Goal: Communication & Community: Ask a question

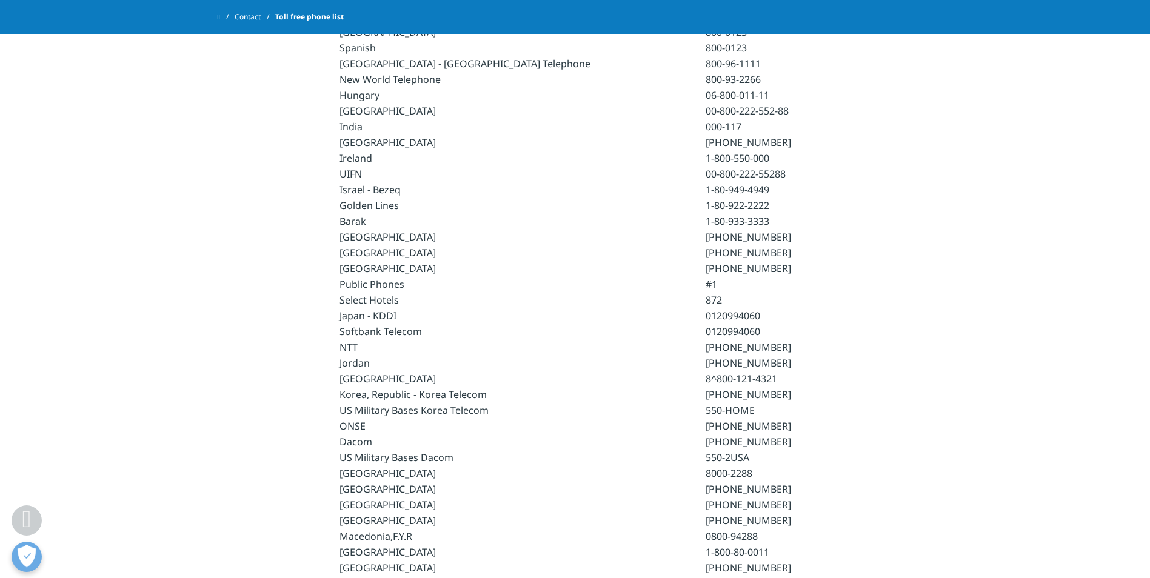
scroll to position [1818, 0]
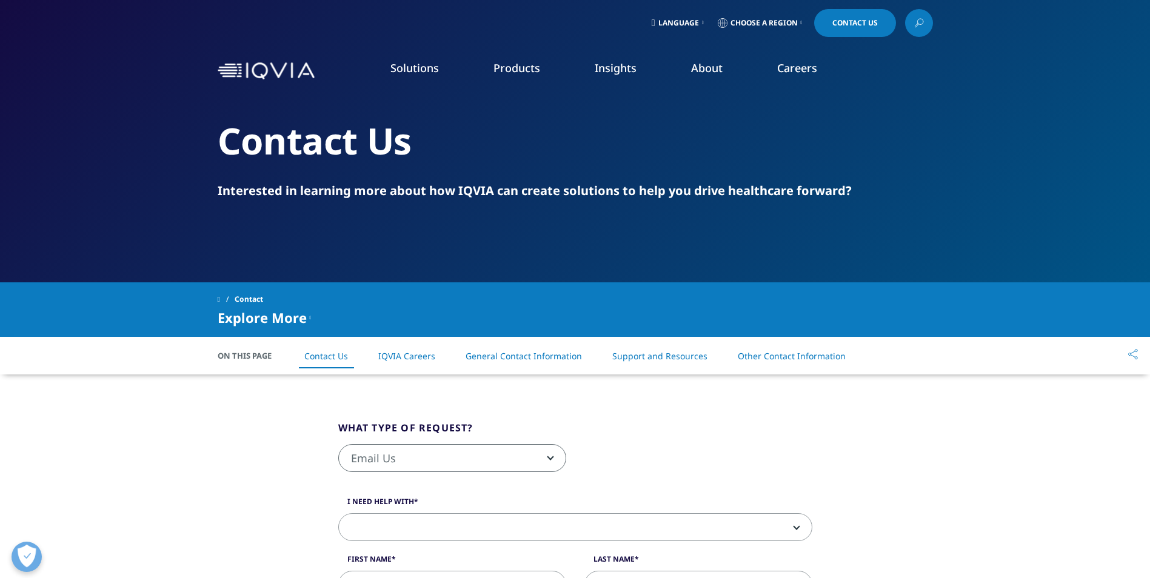
click at [489, 455] on span "Email Us" at bounding box center [452, 459] width 227 height 28
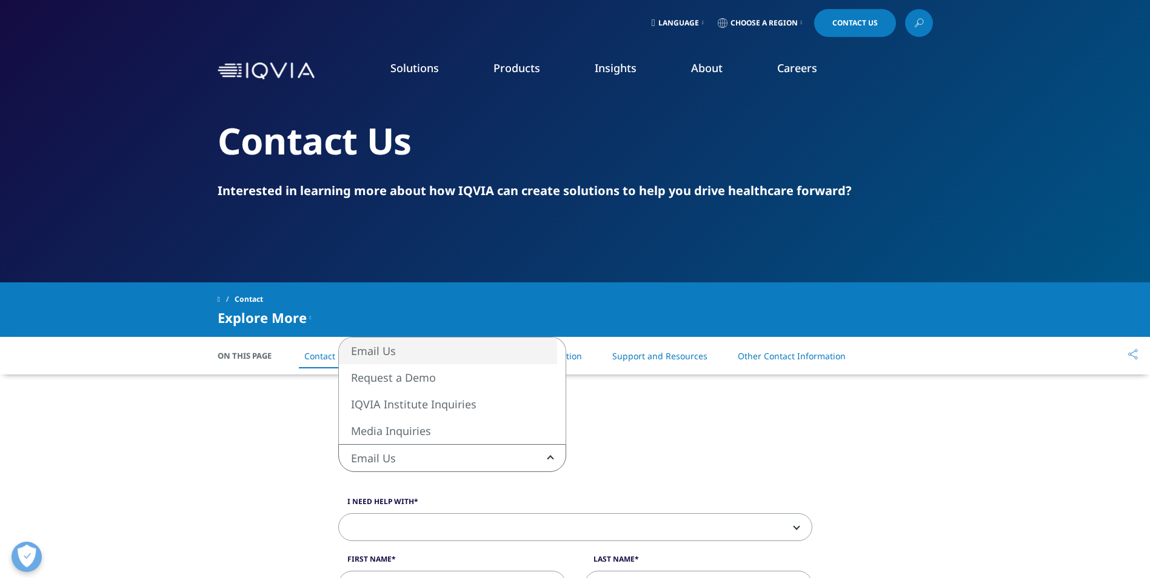
click at [489, 455] on span "Email Us" at bounding box center [452, 459] width 227 height 28
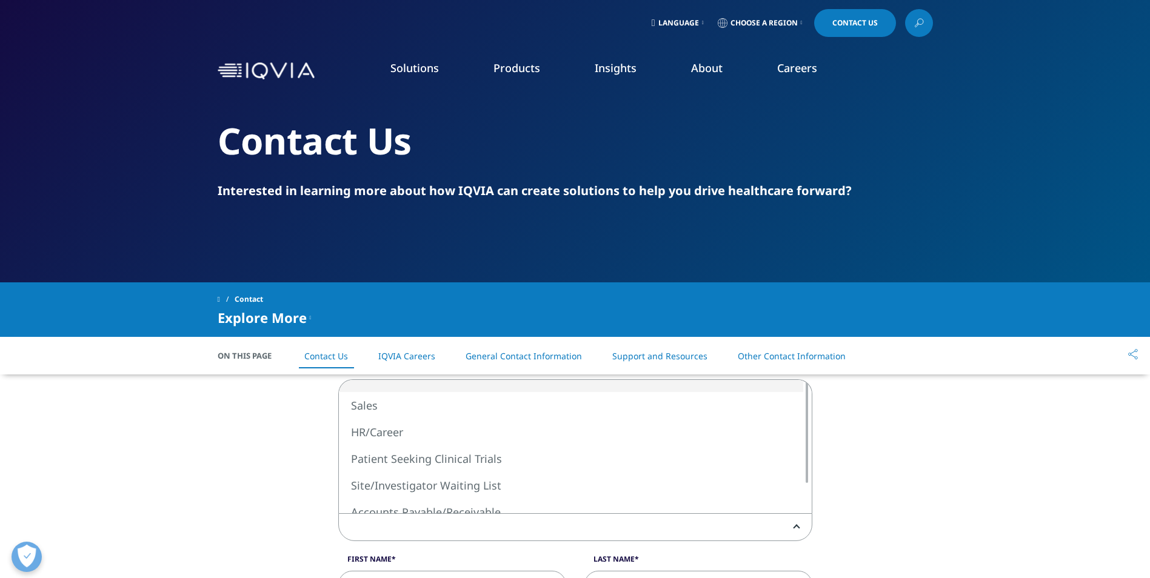
click at [431, 524] on span at bounding box center [575, 528] width 473 height 28
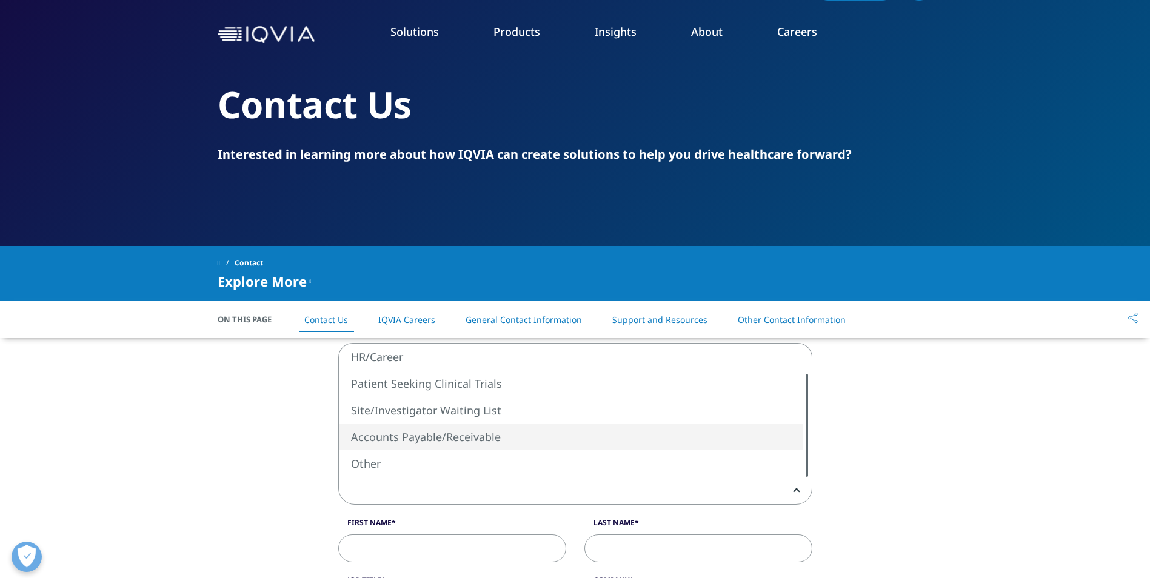
scroll to position [61, 0]
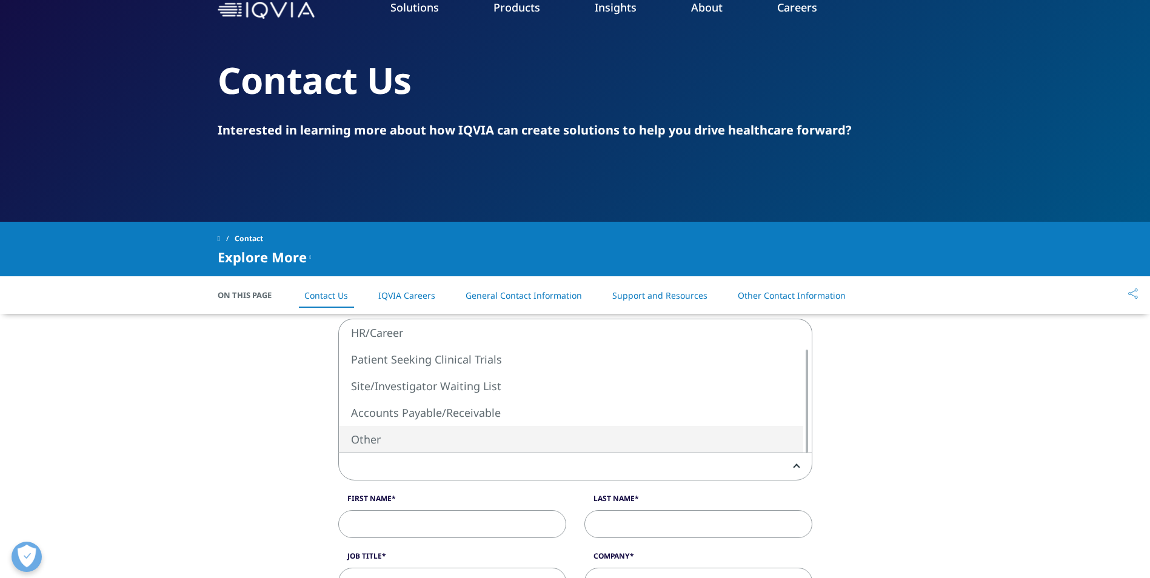
select select "Other"
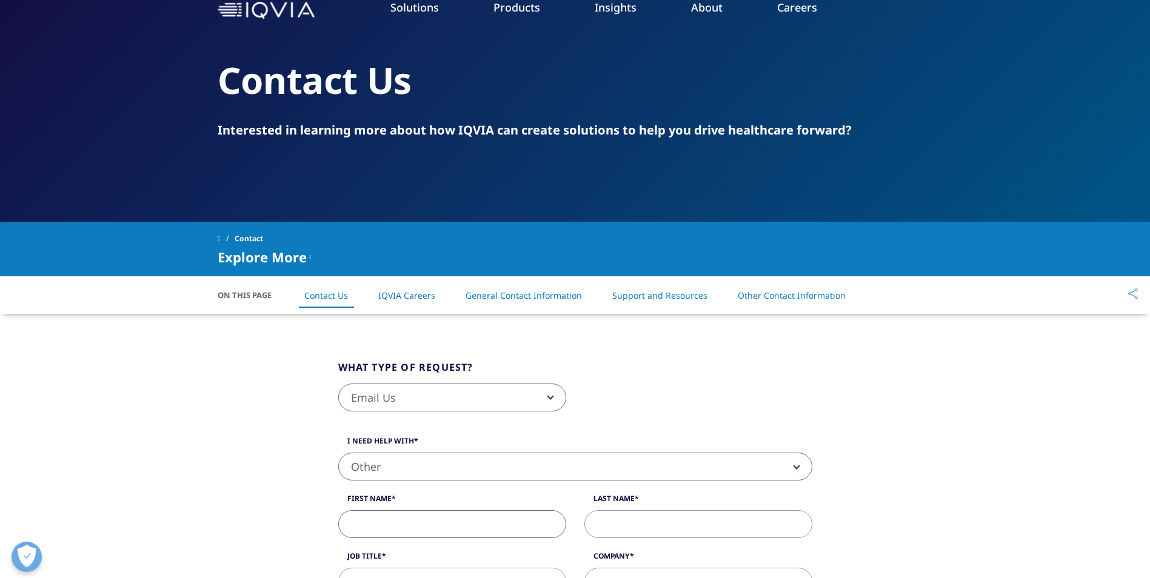
click at [385, 523] on input "First Name" at bounding box center [452, 524] width 228 height 28
type input "Maria"
type input "Cole"
type input "maria.cole@chiphone.org"
type input "5743204297"
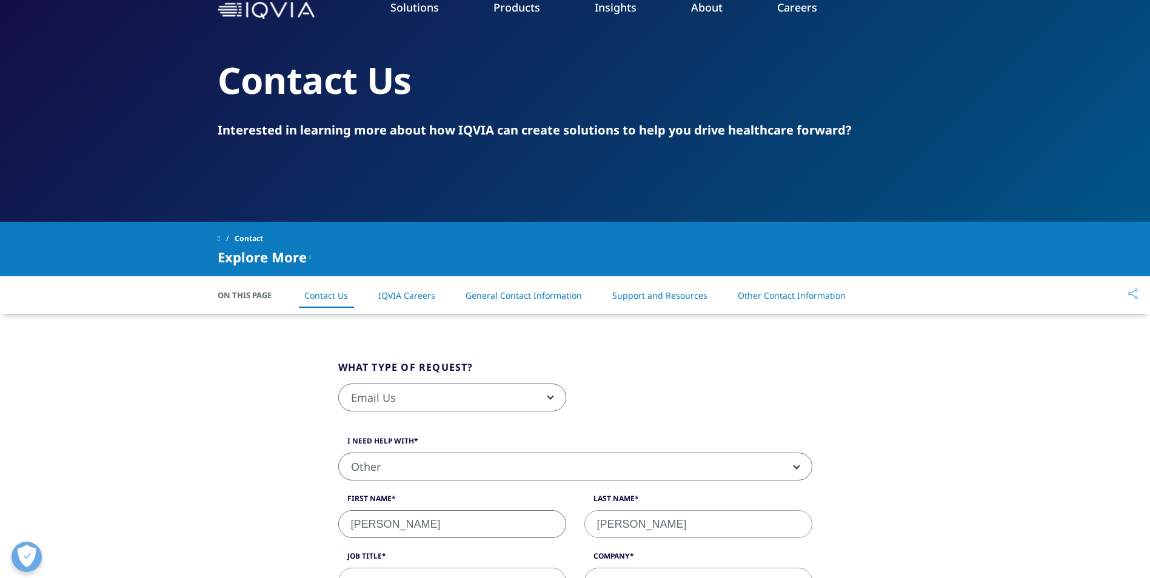
select select "[GEOGRAPHIC_DATA]"
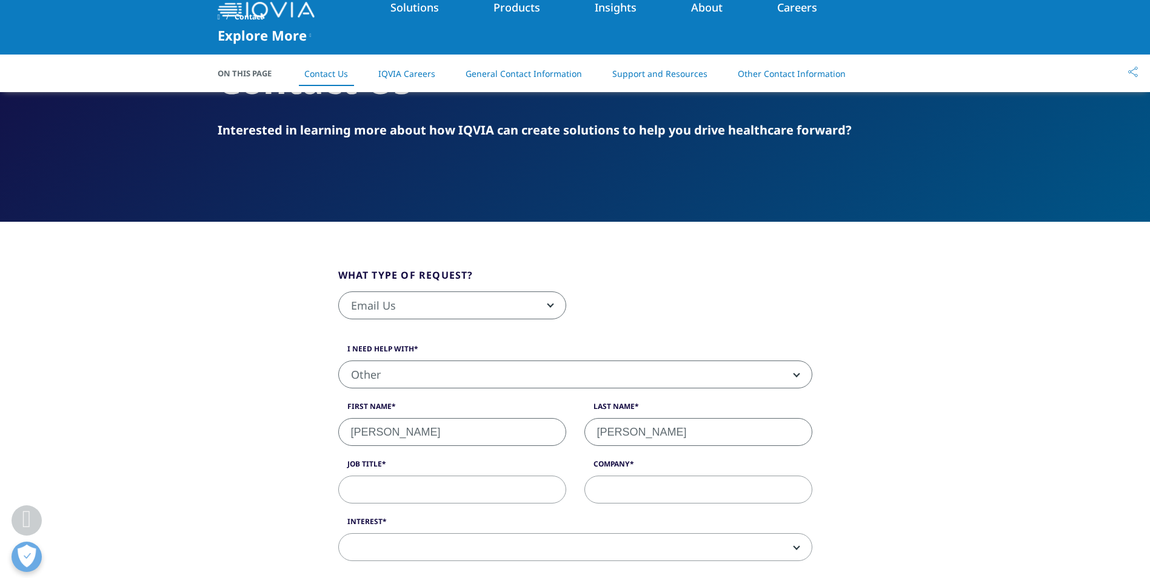
scroll to position [538, 0]
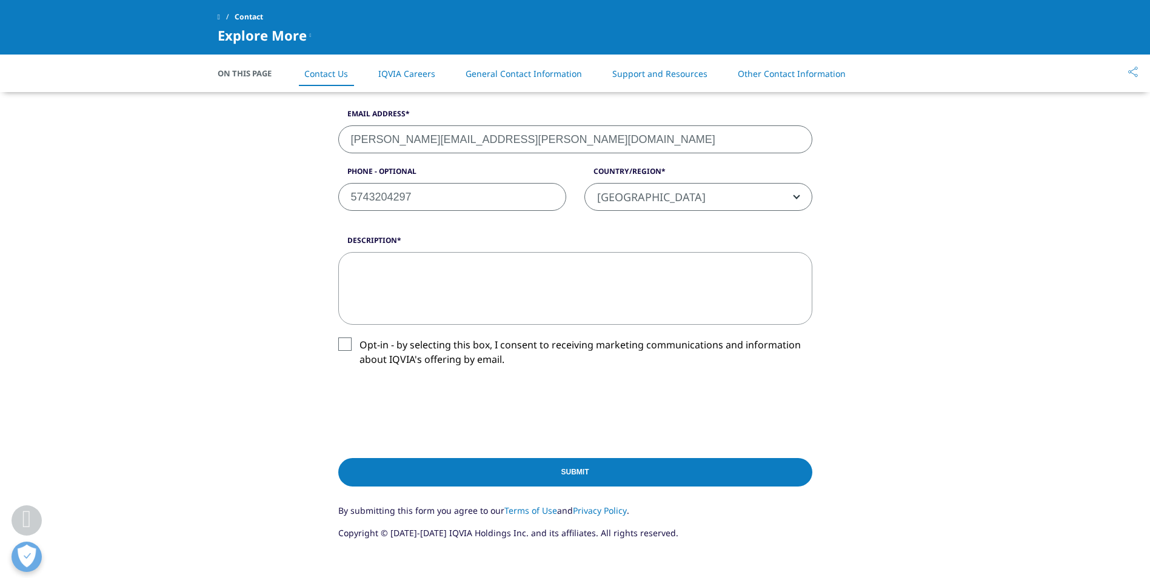
drag, startPoint x: 445, startPoint y: 200, endPoint x: 342, endPoint y: 199, distance: 102.4
click at [342, 199] on input "5743204297" at bounding box center [452, 197] width 228 height 28
type input "5742062151"
click at [581, 302] on textarea "Description" at bounding box center [575, 288] width 474 height 73
click at [400, 265] on textarea "Description" at bounding box center [575, 288] width 474 height 73
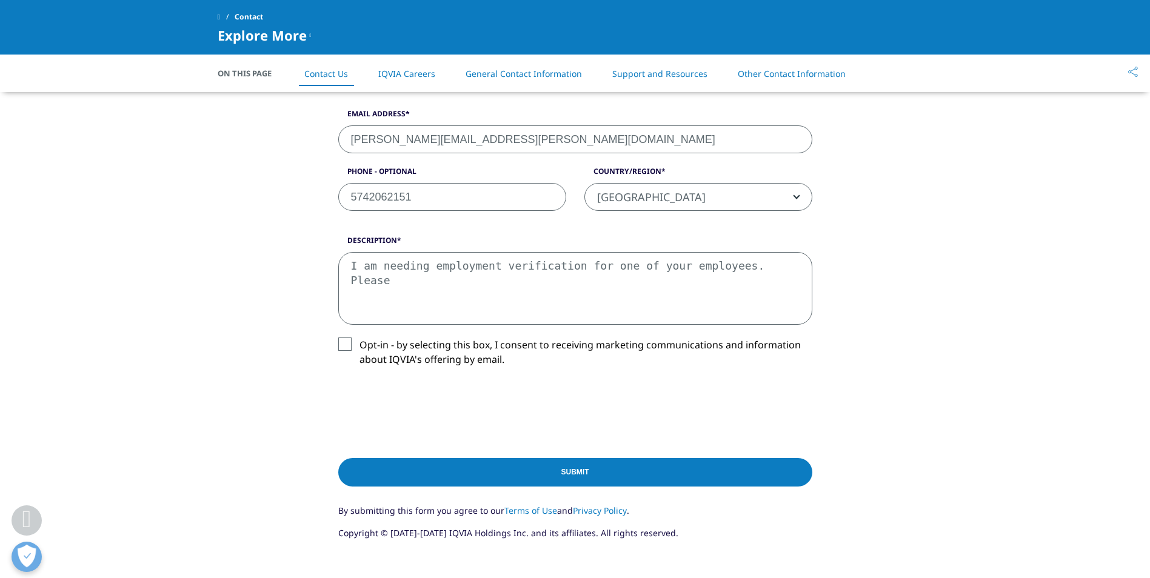
type textarea "I am needing employment verification for one of your employees. Please"
click at [497, 468] on input "Submit" at bounding box center [575, 472] width 474 height 28
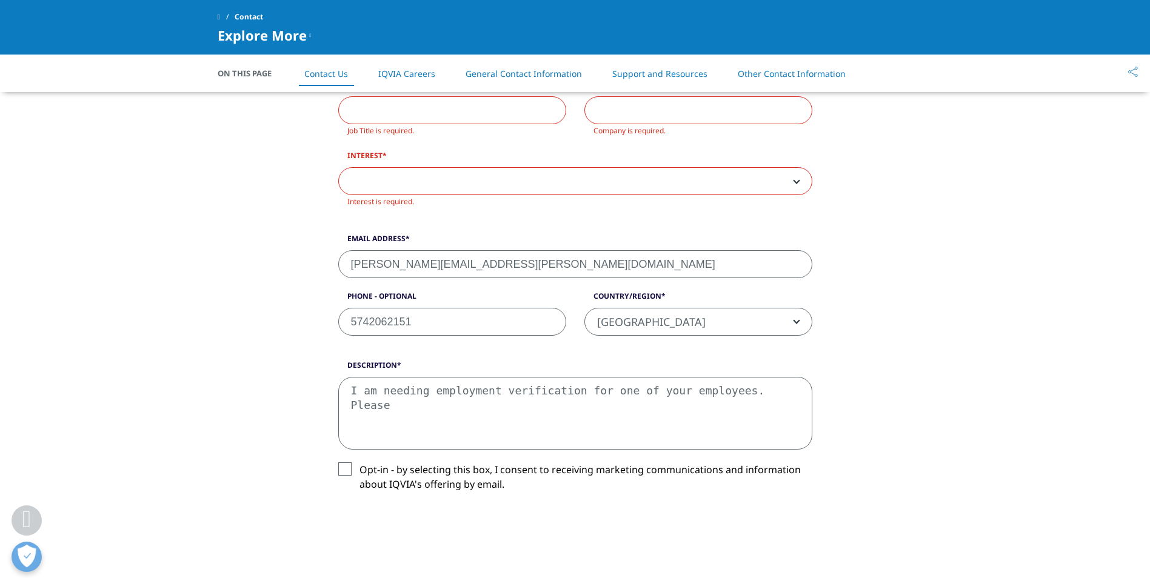
scroll to position [173, 0]
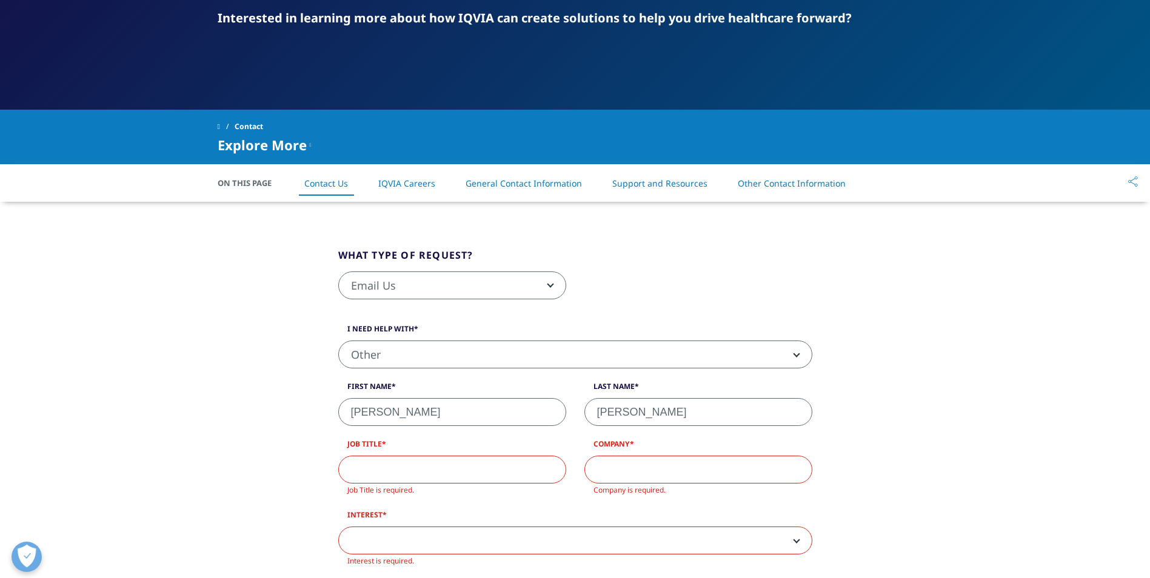
click at [379, 540] on span at bounding box center [575, 541] width 473 height 28
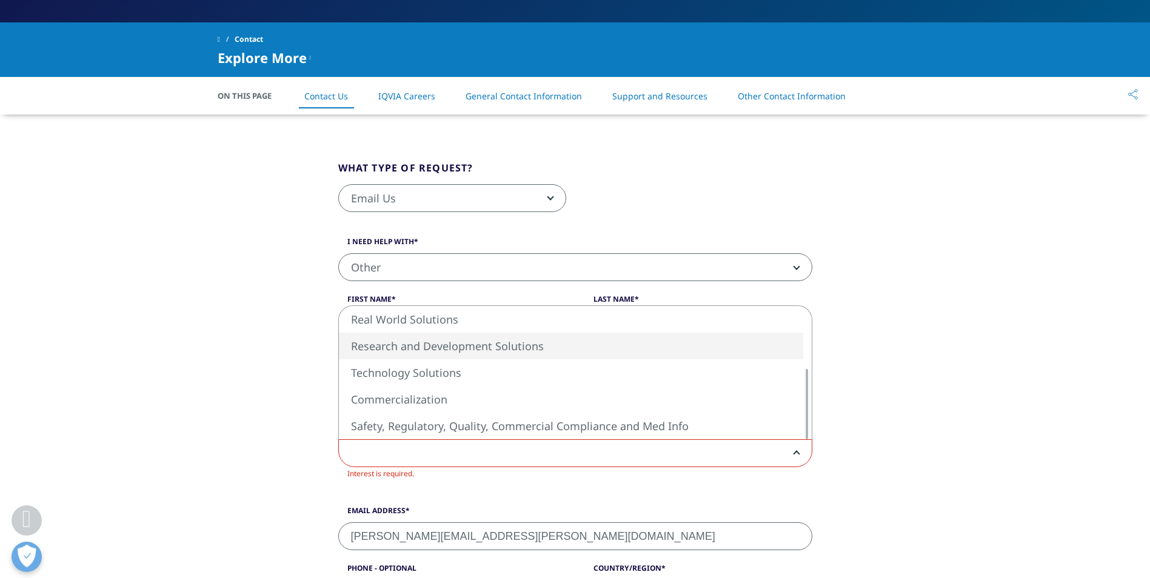
scroll to position [233, 0]
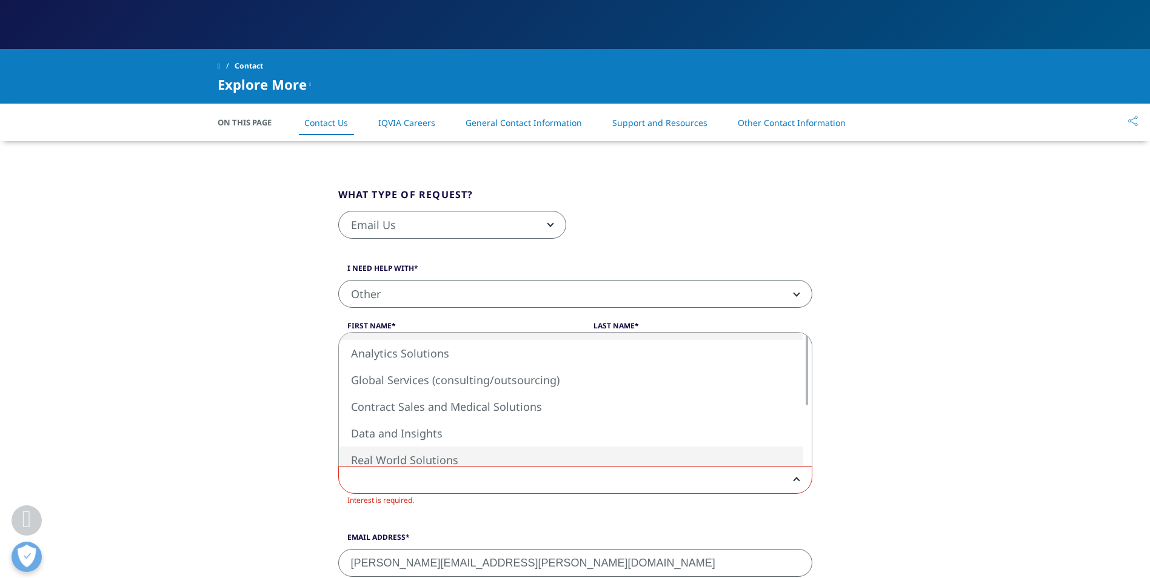
click at [413, 489] on span at bounding box center [575, 481] width 473 height 28
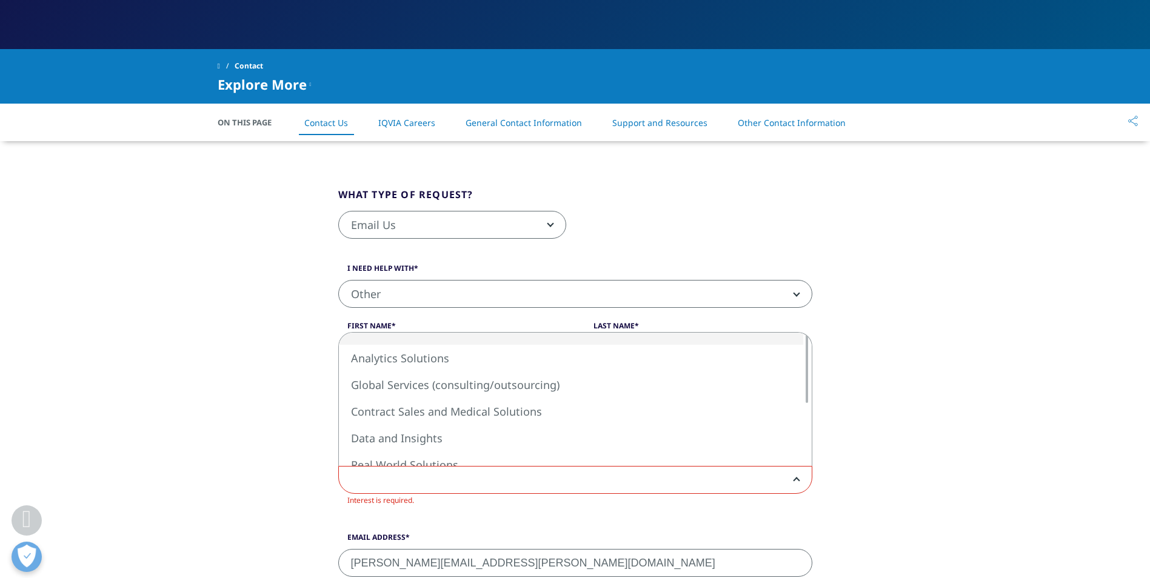
click at [413, 482] on span at bounding box center [575, 481] width 473 height 28
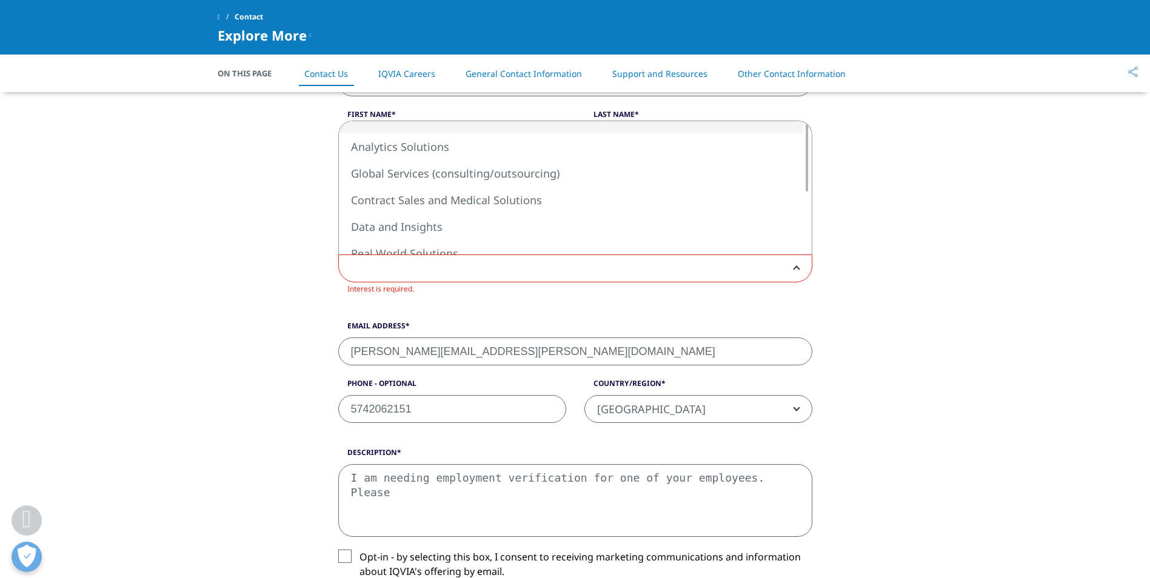
scroll to position [355, 0]
